Goal: Task Accomplishment & Management: Use online tool/utility

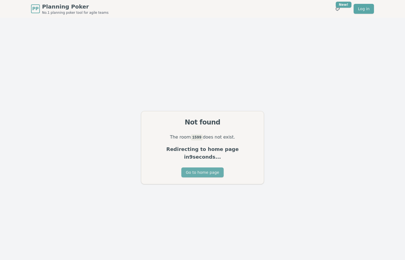
click at [205, 169] on button "Go to home page" at bounding box center [203, 172] width 42 height 10
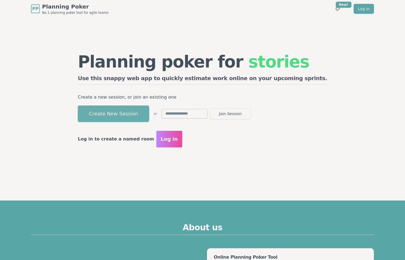
click at [149, 117] on button "Create New Session" at bounding box center [114, 113] width 72 height 17
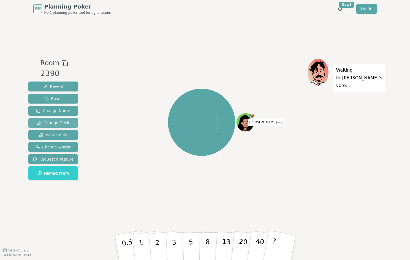
click at [55, 123] on span "Change Deck" at bounding box center [53, 123] width 32 height 6
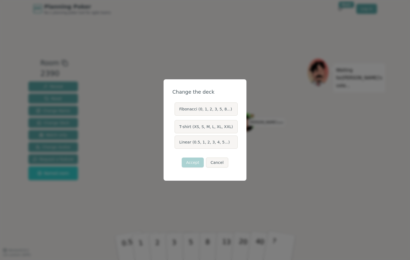
click at [204, 127] on label "T-shirt (XS, S, M, L, XL, XXL)" at bounding box center [205, 126] width 63 height 13
click at [176, 127] on button "T-shirt (XS, S, M, L, XL, XXL)" at bounding box center [174, 126] width 4 height 4
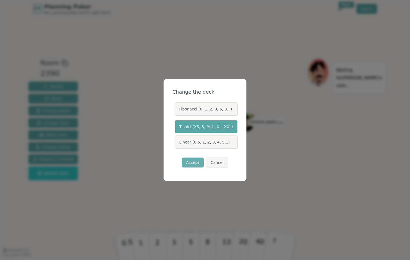
click at [193, 162] on button "Accept" at bounding box center [193, 162] width 22 height 10
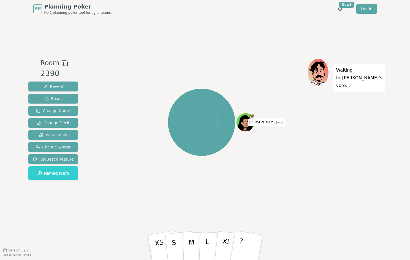
click at [62, 63] on icon at bounding box center [64, 63] width 7 height 7
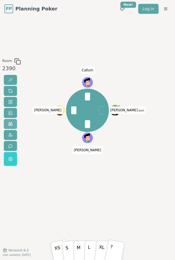
click at [11, 124] on span at bounding box center [10, 124] width 4 height 4
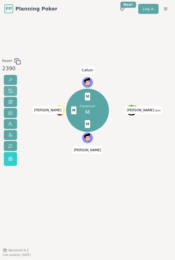
drag, startPoint x: 12, startPoint y: 90, endPoint x: 6, endPoint y: 92, distance: 6.9
click at [12, 90] on button at bounding box center [10, 91] width 13 height 10
click at [11, 90] on span at bounding box center [10, 91] width 4 height 4
drag, startPoint x: 14, startPoint y: 92, endPoint x: 29, endPoint y: 101, distance: 17.3
click at [14, 92] on button at bounding box center [10, 91] width 13 height 10
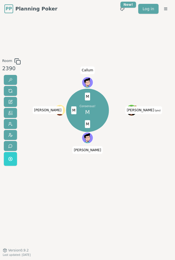
drag, startPoint x: 14, startPoint y: 92, endPoint x: 18, endPoint y: 92, distance: 3.6
click at [14, 92] on button at bounding box center [10, 91] width 13 height 10
click at [11, 89] on span at bounding box center [10, 91] width 4 height 4
click at [10, 89] on span at bounding box center [10, 91] width 4 height 4
